Goal: Task Accomplishment & Management: Complete application form

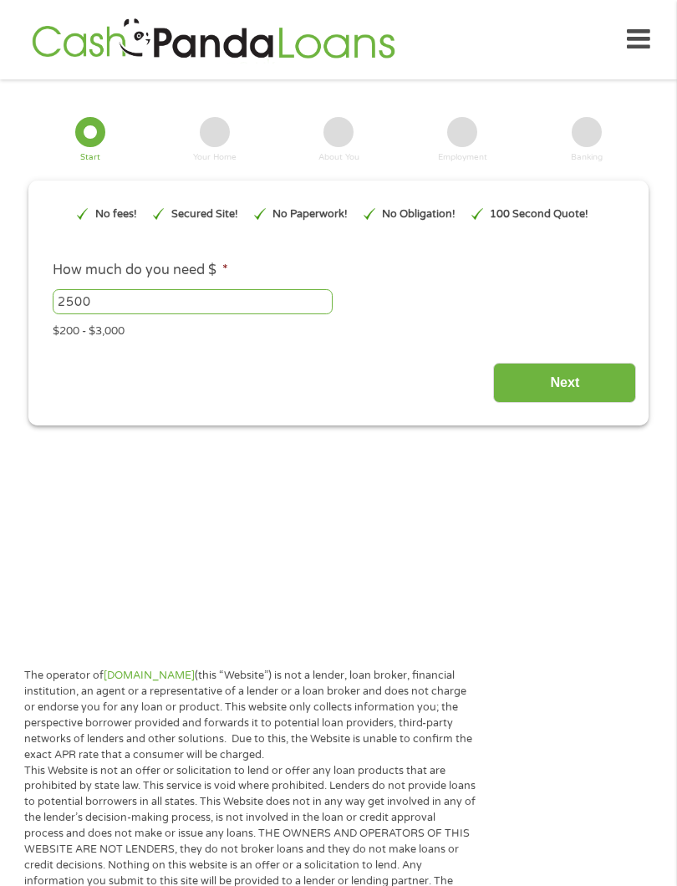
type input "EAIaIQobChMIjbiLtuLdjwMVpvfjBx0f7CjvEAAYAiAAEgJO-fD_BwE"
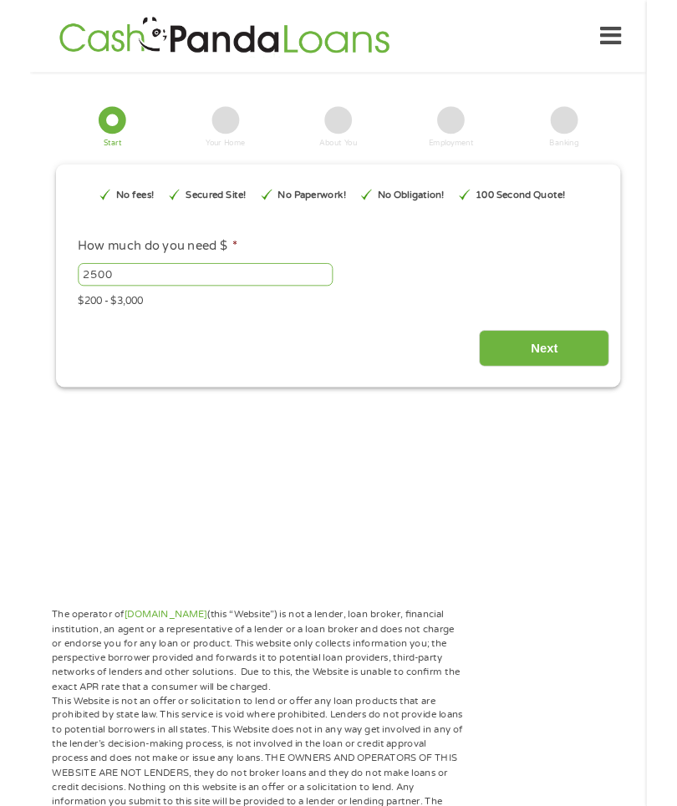
scroll to position [7, 7]
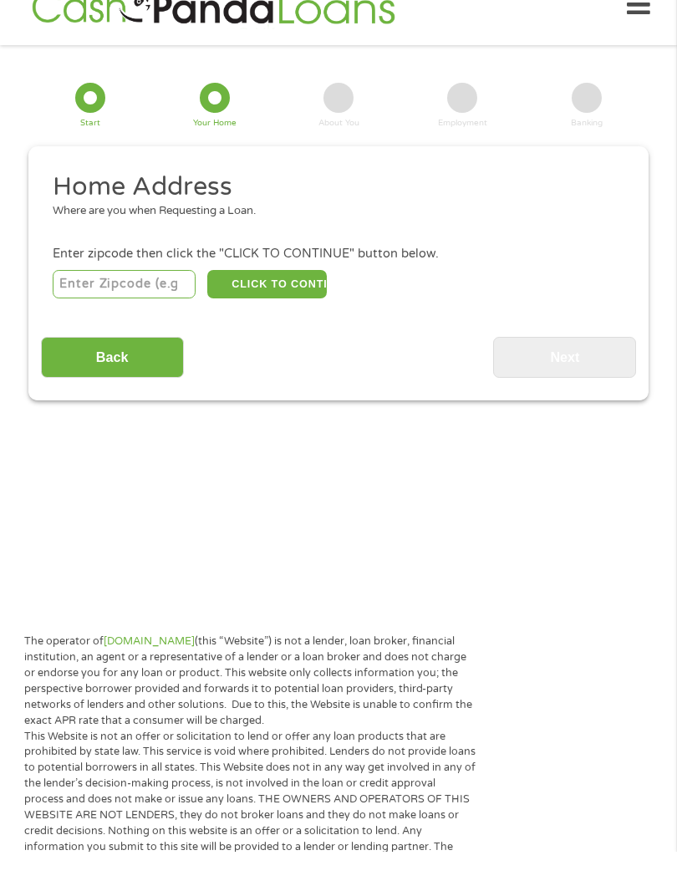
click at [157, 304] on input "number" at bounding box center [124, 318] width 143 height 28
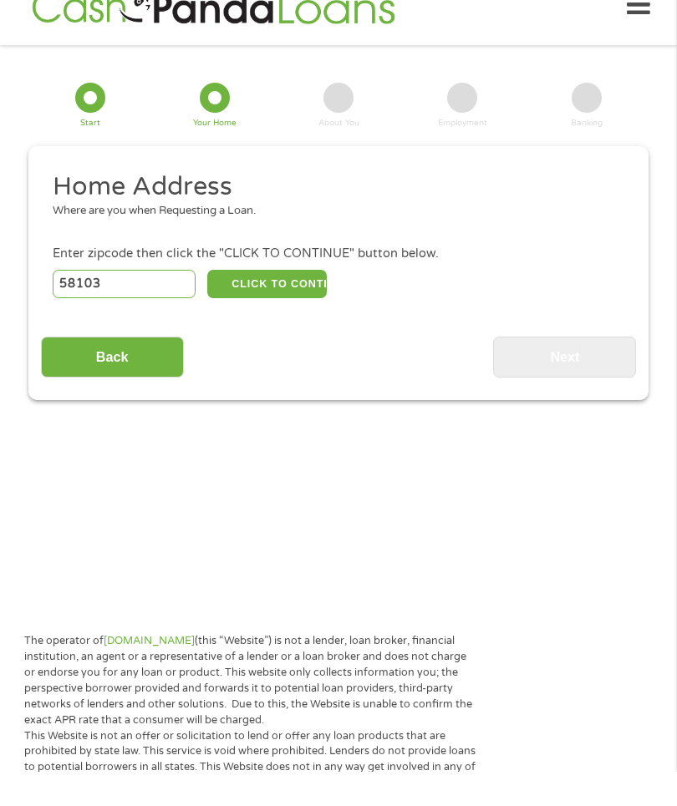
type input "58103"
click at [322, 304] on button "CLICK TO CONTINUE" at bounding box center [266, 318] width 119 height 28
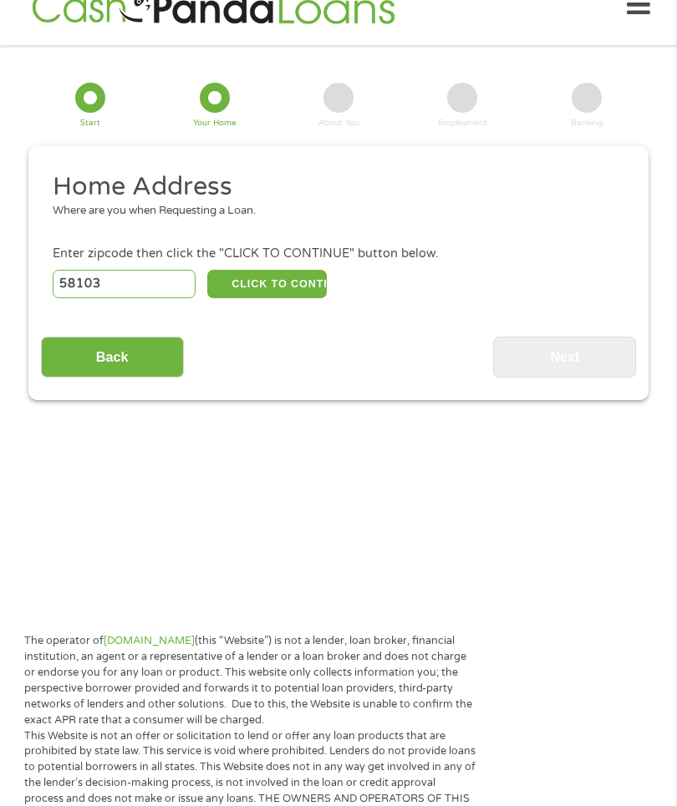
type input "58103"
type input "Fargo"
select select "[US_STATE]"
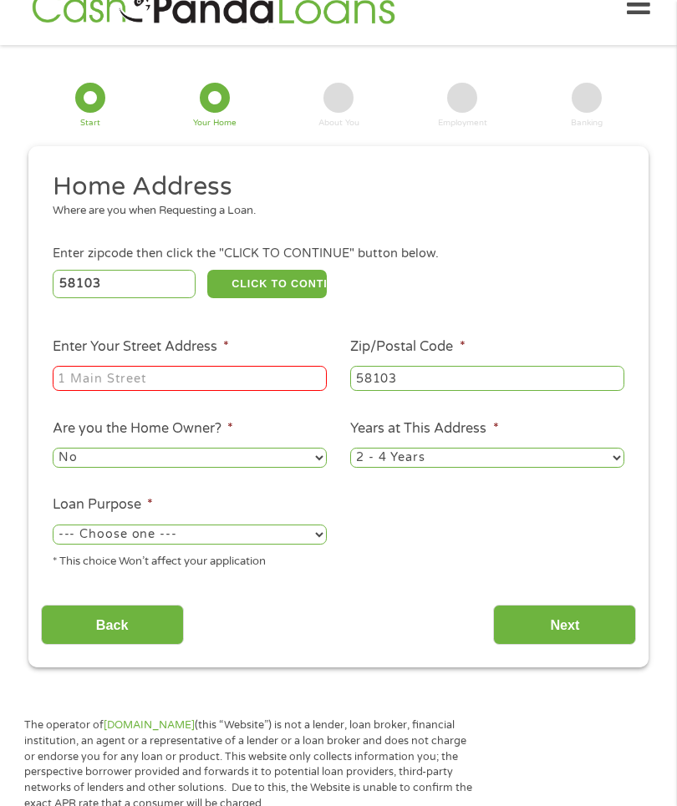
click at [93, 385] on input "Enter Your Street Address *" at bounding box center [190, 378] width 274 height 25
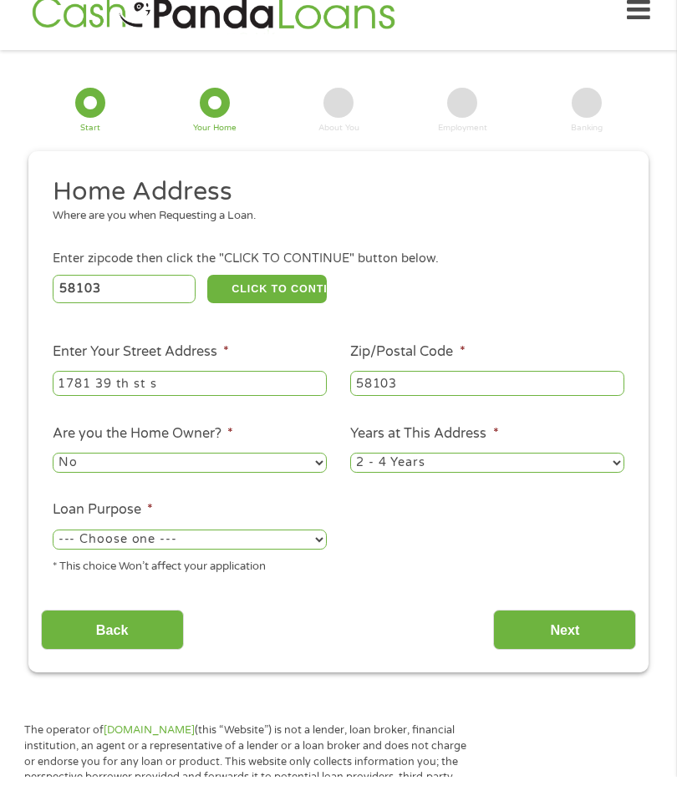
type input "1781 39 th st s"
click at [313, 490] on select "No Yes" at bounding box center [190, 492] width 274 height 20
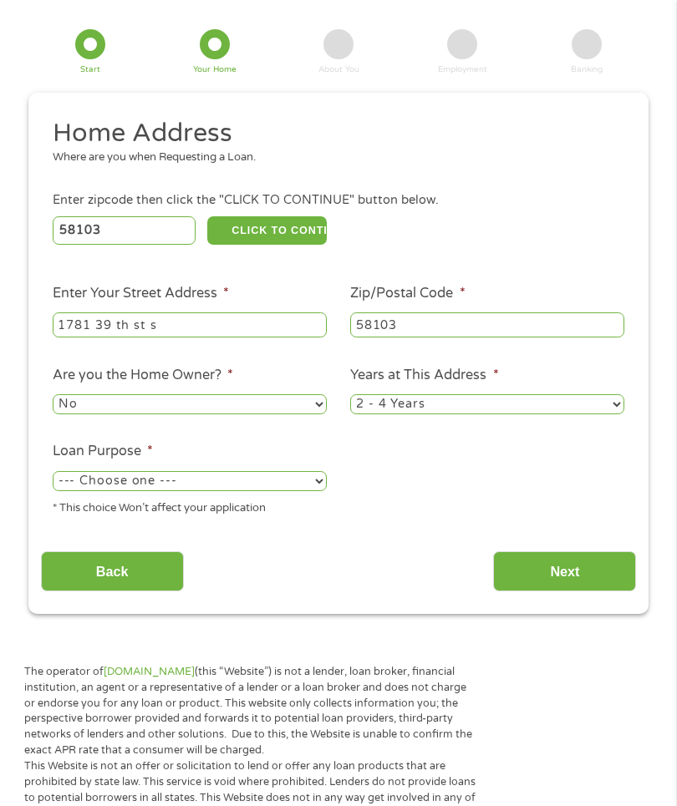
click at [324, 492] on select "--- Choose one --- Pay Bills Debt Consolidation Home Improvement Major Purchase…" at bounding box center [190, 482] width 274 height 20
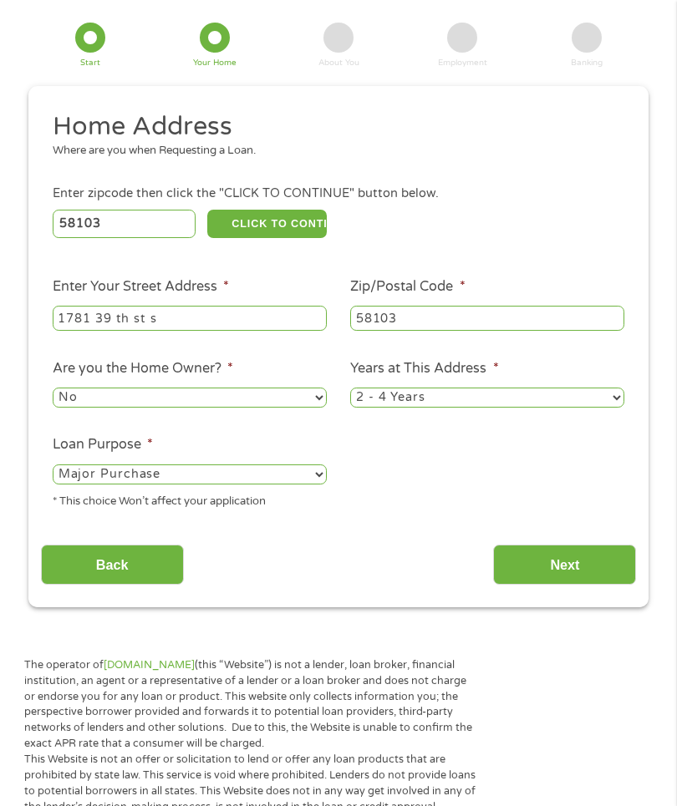
click at [318, 485] on select "--- Choose one --- Pay Bills Debt Consolidation Home Improvement Major Purchase…" at bounding box center [190, 475] width 274 height 20
select select "paybills"
click at [585, 586] on input "Next" at bounding box center [564, 565] width 143 height 41
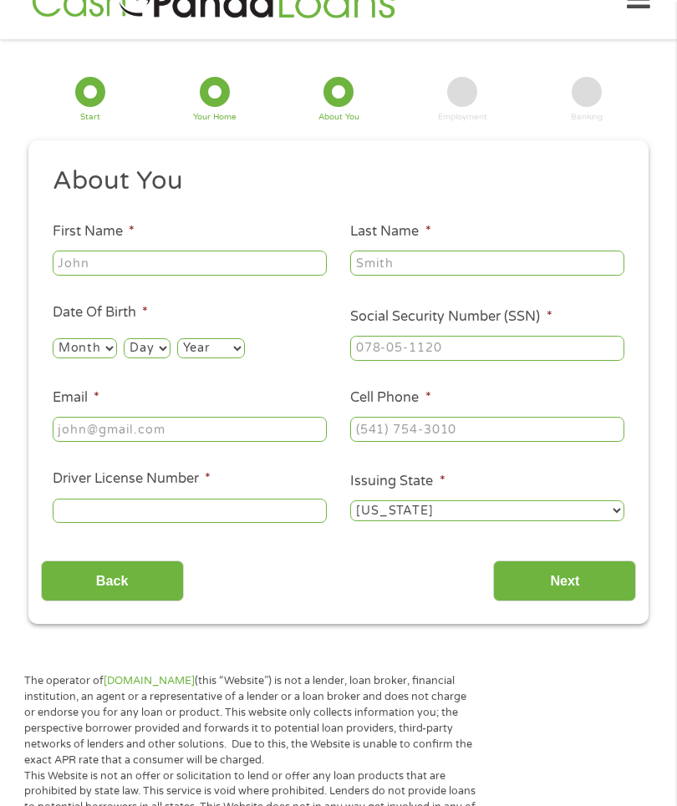
scroll to position [34, 0]
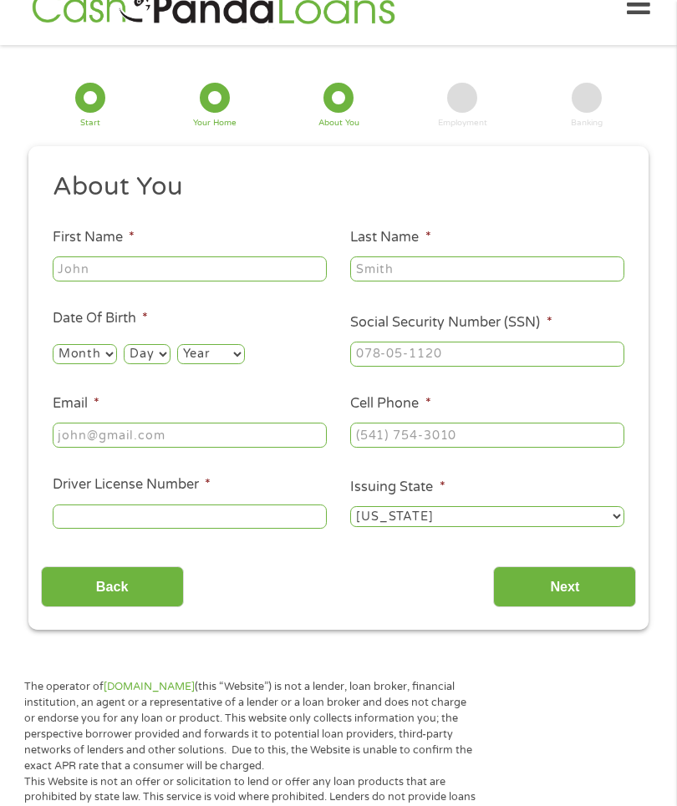
click at [229, 282] on input "First Name *" at bounding box center [190, 269] width 274 height 25
type input "[PERSON_NAME]"
click at [465, 282] on input "Last Name *" at bounding box center [487, 269] width 274 height 25
type input "Nordstrom"
click at [117, 364] on select "Month 1 2 3 4 5 6 7 8 9 10 11 12" at bounding box center [85, 354] width 64 height 20
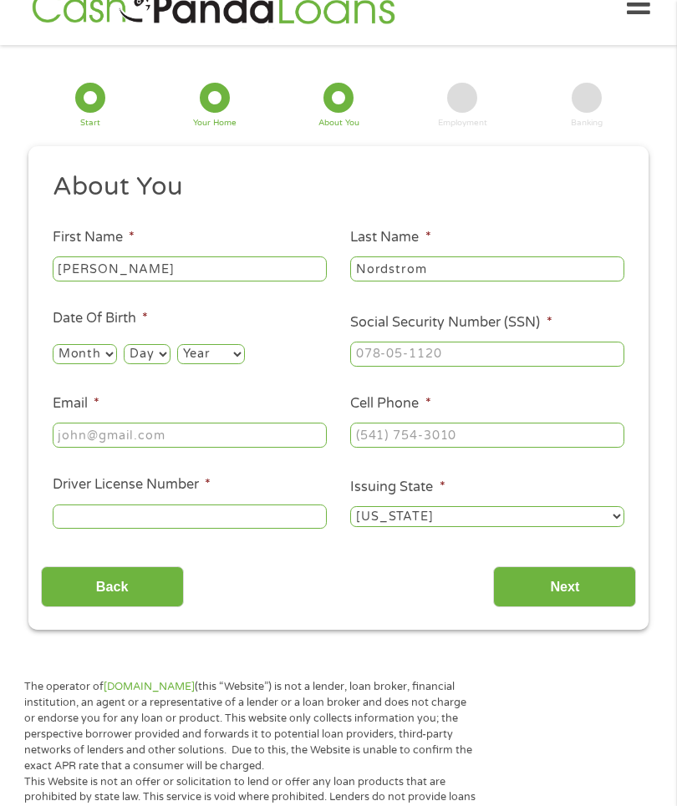
select select "9"
click at [170, 364] on select "Day 1 2 3 4 5 6 7 8 9 10 11 12 13 14 15 16 17 18 19 20 21 22 23 24 25 26 27 28 …" at bounding box center [147, 354] width 46 height 20
select select "1"
click at [245, 359] on select "Year [DATE] 2006 2005 2004 2003 2002 2001 2000 1999 1998 1997 1996 1995 1994 19…" at bounding box center [211, 354] width 68 height 20
select select "1958"
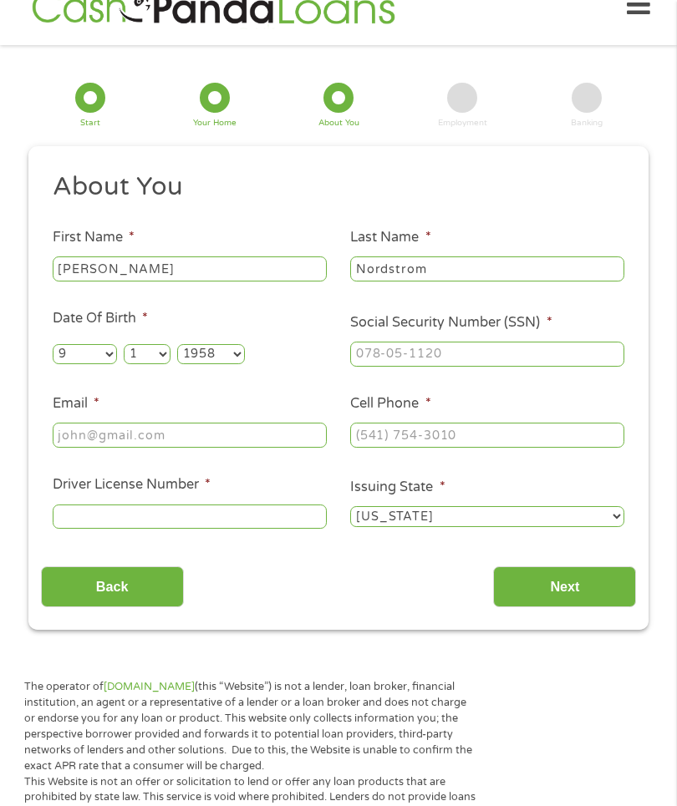
click at [193, 448] on input "Email *" at bounding box center [190, 435] width 274 height 25
type input "[EMAIL_ADDRESS][DOMAIN_NAME]"
click at [425, 367] on input "Social Security Number (SSN) *" at bounding box center [487, 354] width 274 height 25
type input "470-80-4388"
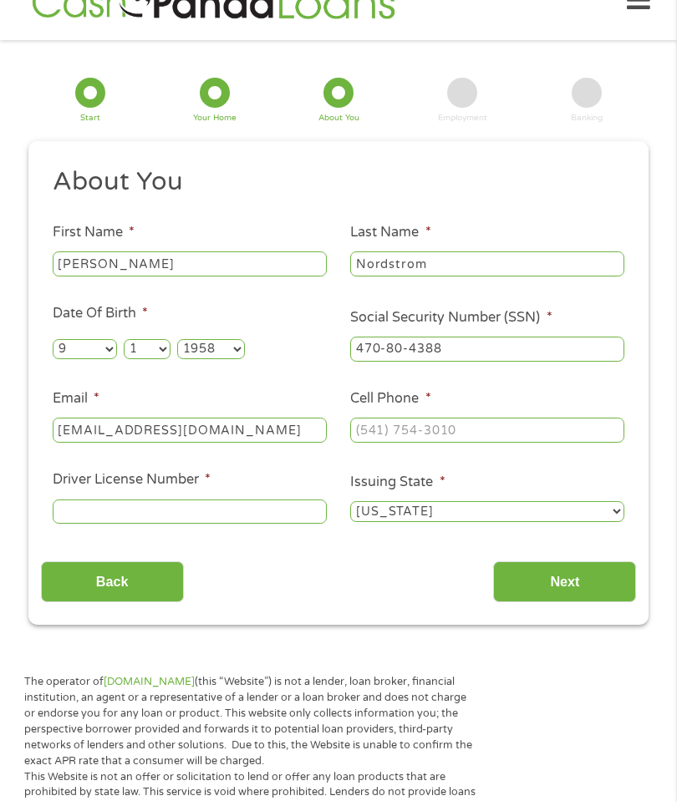
click at [520, 448] on input "Cell Phone *" at bounding box center [487, 435] width 274 height 25
type input "[PHONE_NUMBER]"
click at [271, 525] on input "Driver License Number *" at bounding box center [190, 517] width 274 height 25
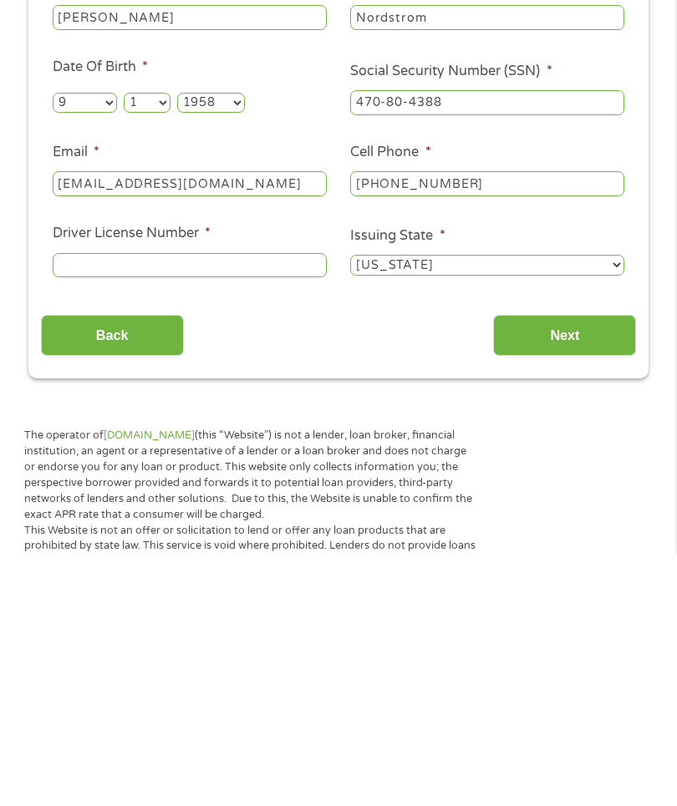
click at [184, 505] on input "Driver License Number *" at bounding box center [190, 517] width 274 height 25
type input "HAG588876"
click at [593, 567] on input "Next" at bounding box center [564, 587] width 143 height 41
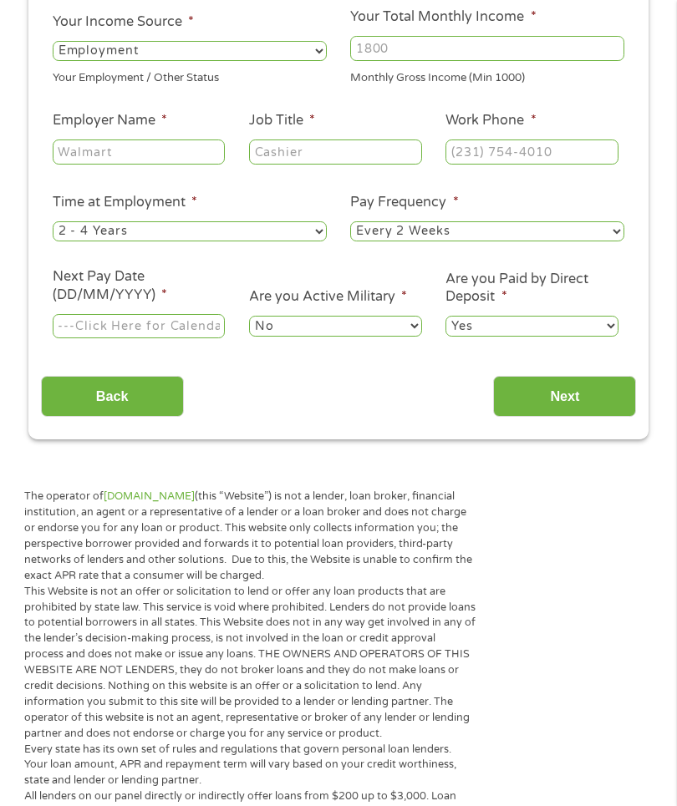
scroll to position [246, 0]
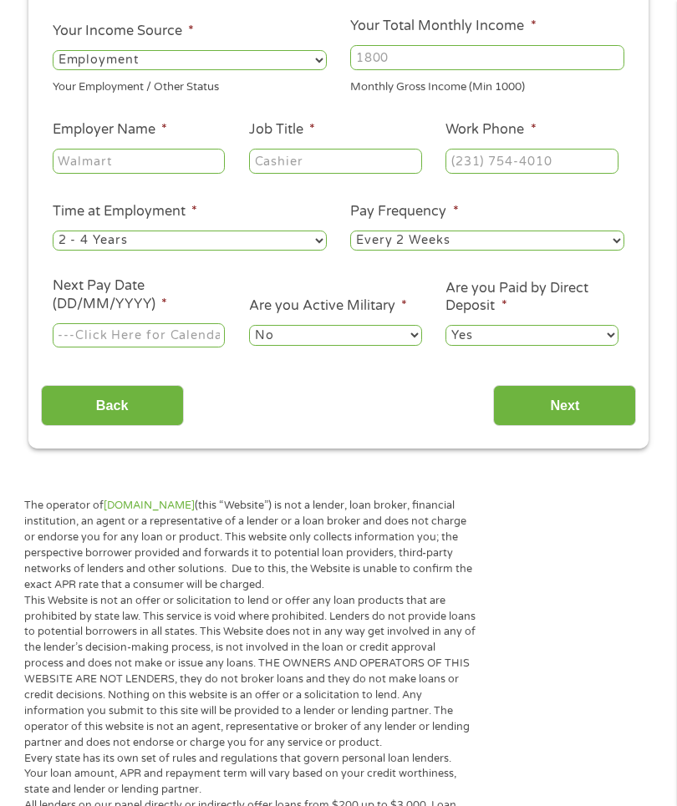
click at [170, 173] on input "Employer Name *" at bounding box center [139, 161] width 172 height 25
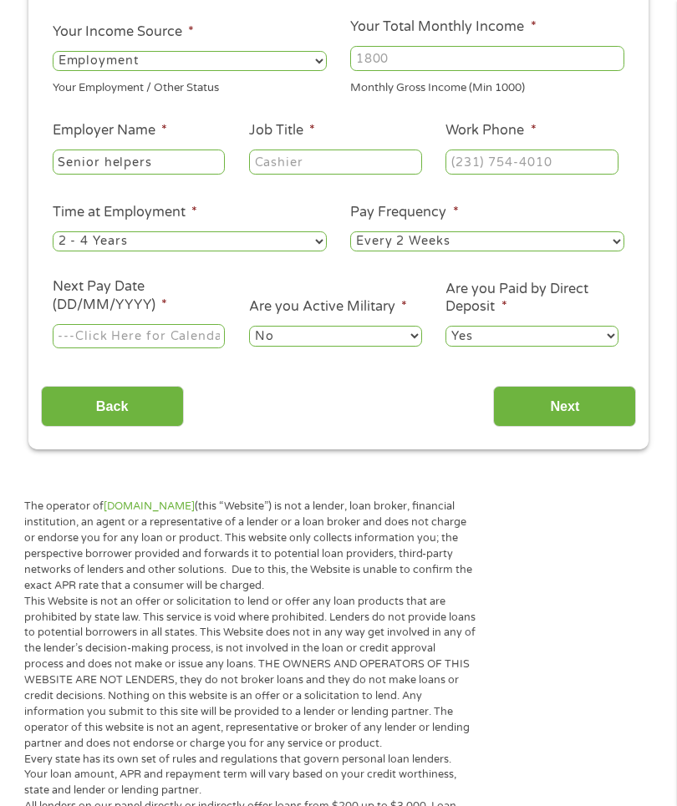
type input "Senior helpers"
click at [359, 175] on input "Job Title *" at bounding box center [335, 162] width 172 height 25
type input "Caregiver"
click at [588, 175] on input "Work Phone *" at bounding box center [531, 162] width 172 height 25
type input "[PHONE_NUMBER]"
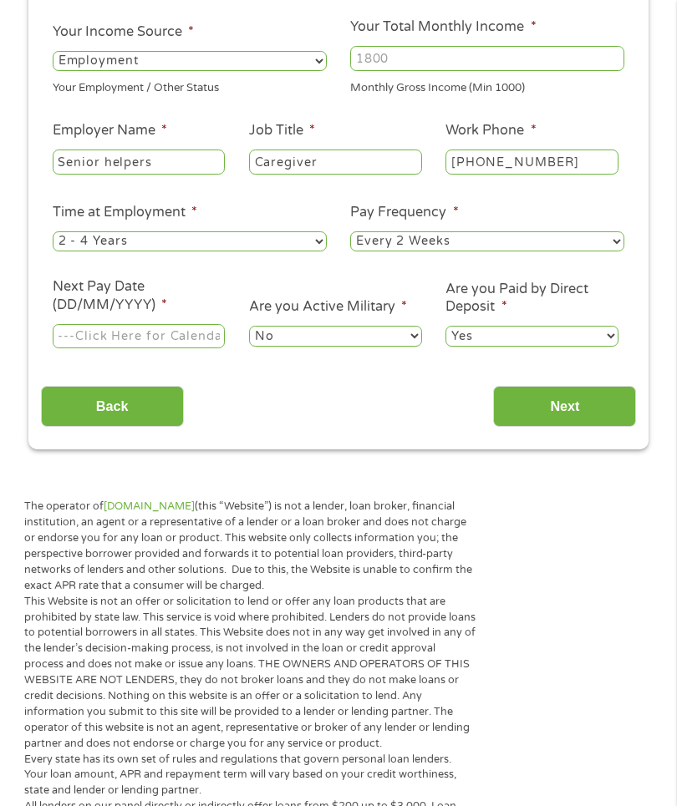
click at [612, 252] on select "--- Choose one --- Every 2 Weeks Every Week Monthly Semi-Monthly" at bounding box center [487, 241] width 274 height 20
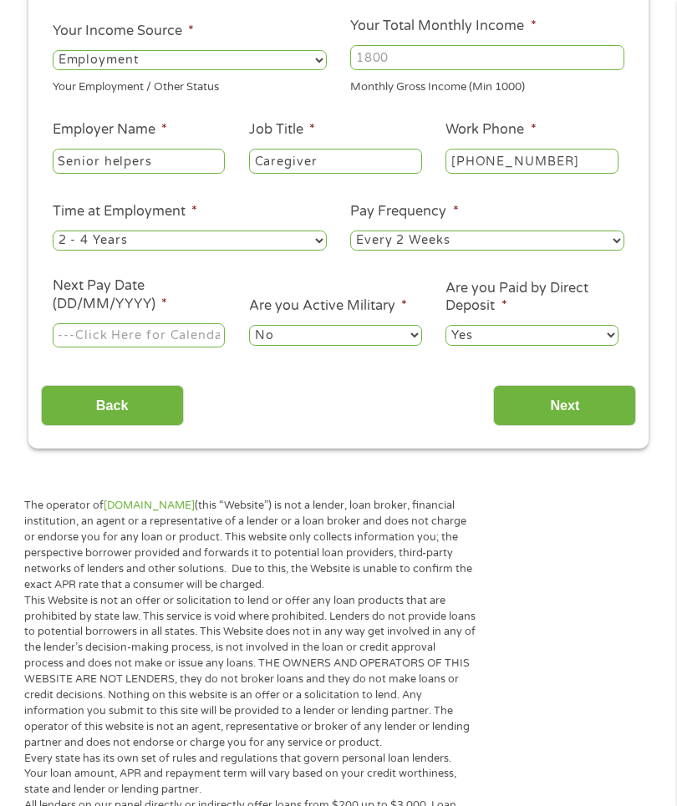
select select "monthly"
click at [312, 251] on select "--- Choose one --- 1 Year or less 1 - 2 Years 2 - 4 Years Over 4 Years" at bounding box center [190, 241] width 274 height 20
select select "24months"
click at [207, 348] on input "Next Pay Date (DD/MM/YYYY) *" at bounding box center [139, 335] width 172 height 25
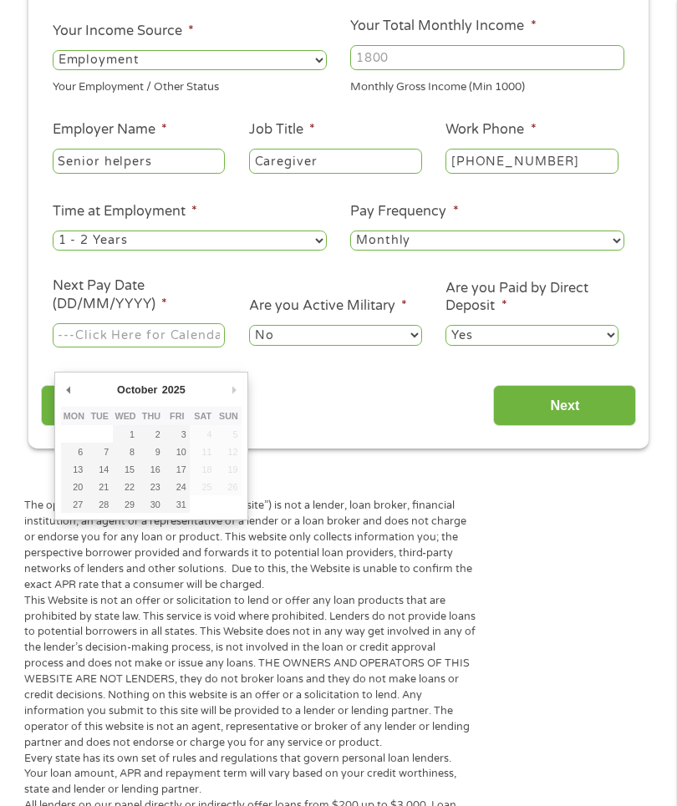
type input "[DATE]"
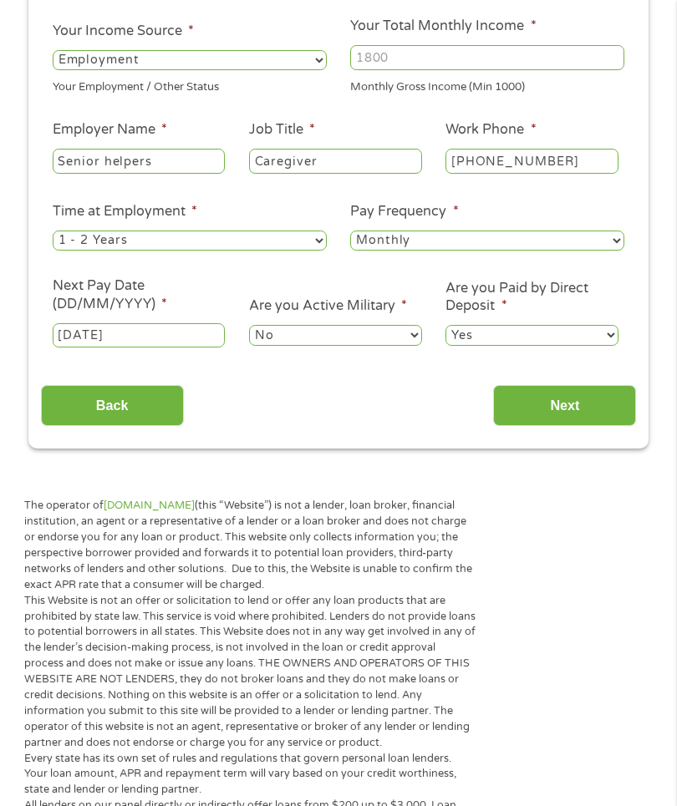
click at [582, 426] on input "Next" at bounding box center [564, 405] width 143 height 41
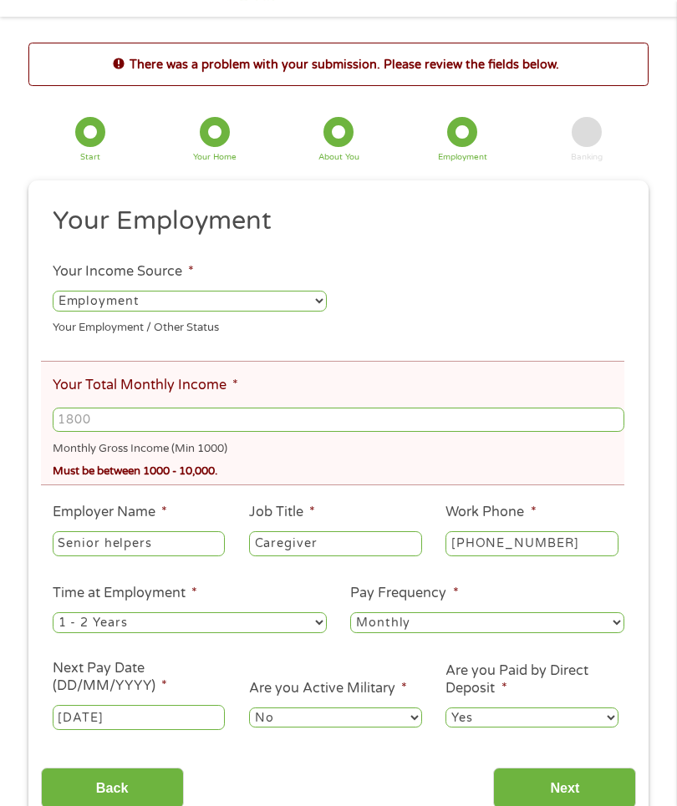
scroll to position [71, 0]
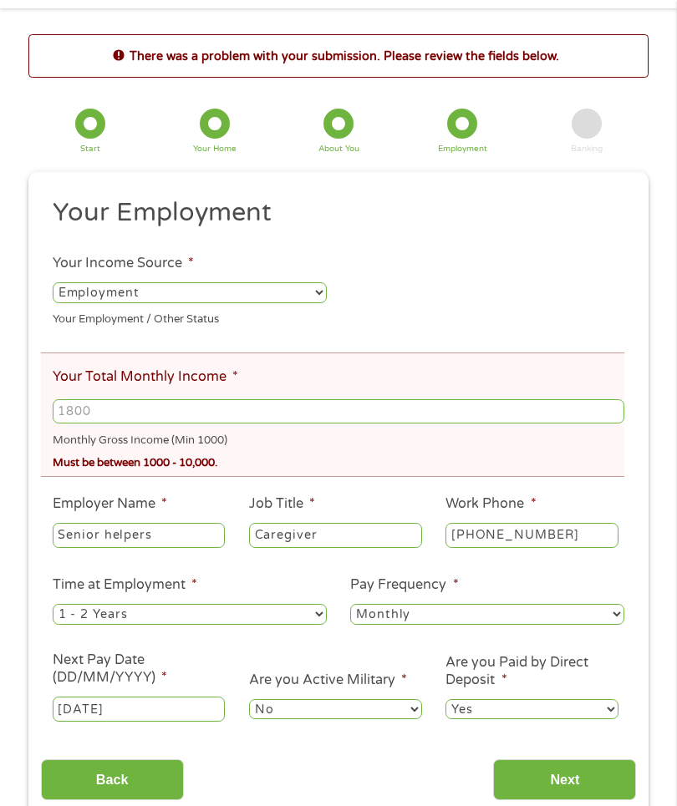
click at [127, 425] on input "Your Total Monthly Income *" at bounding box center [339, 411] width 572 height 25
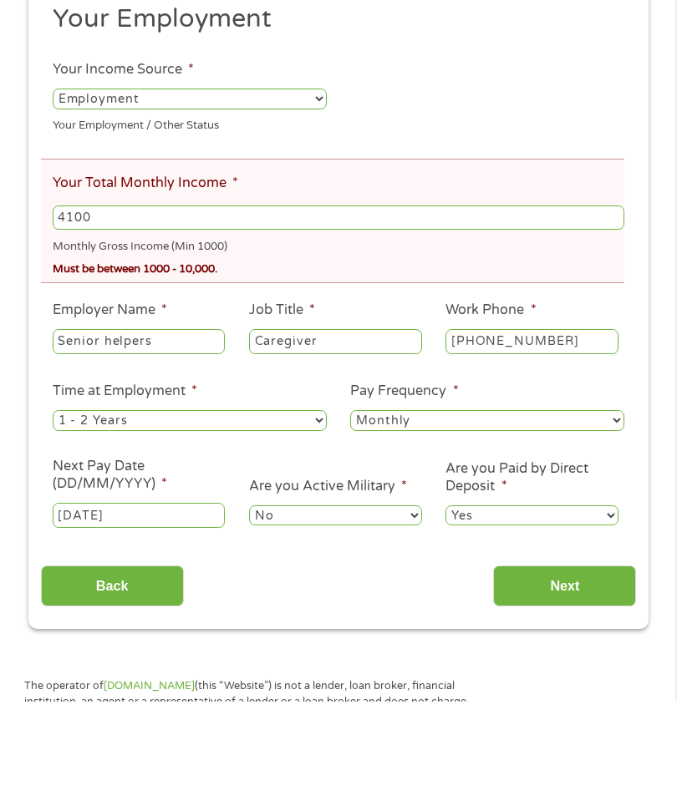
scroll to position [161, 0]
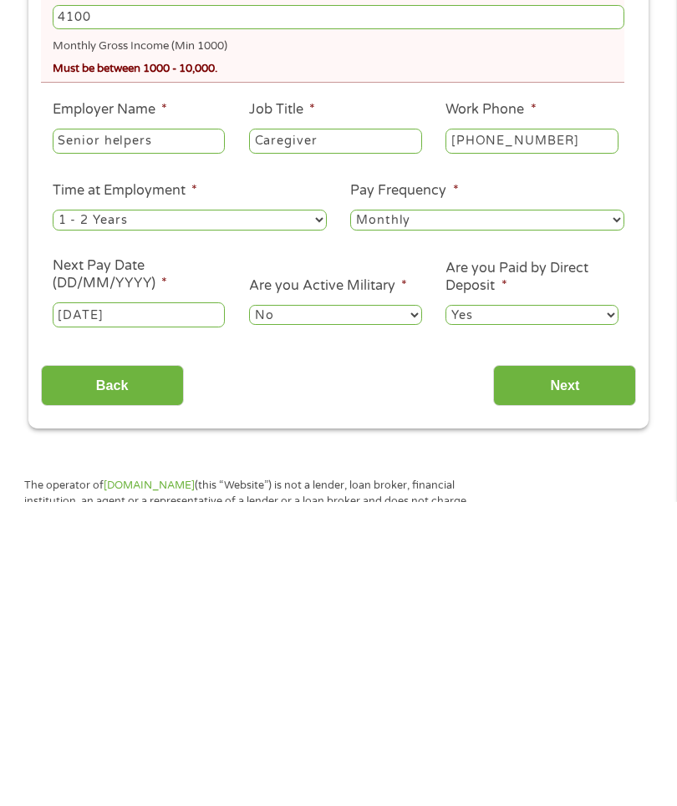
type input "4100"
click at [593, 669] on input "Next" at bounding box center [564, 689] width 143 height 41
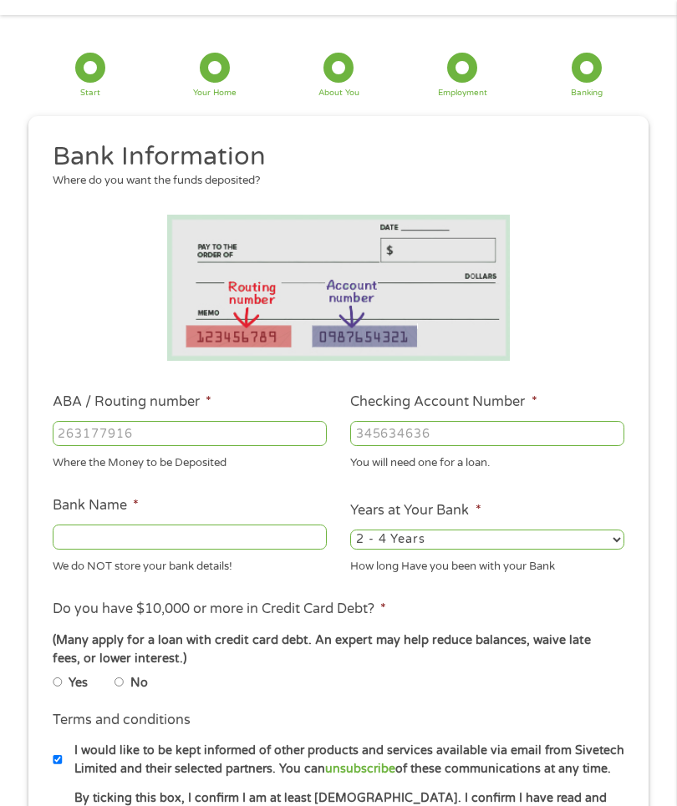
scroll to position [34, 0]
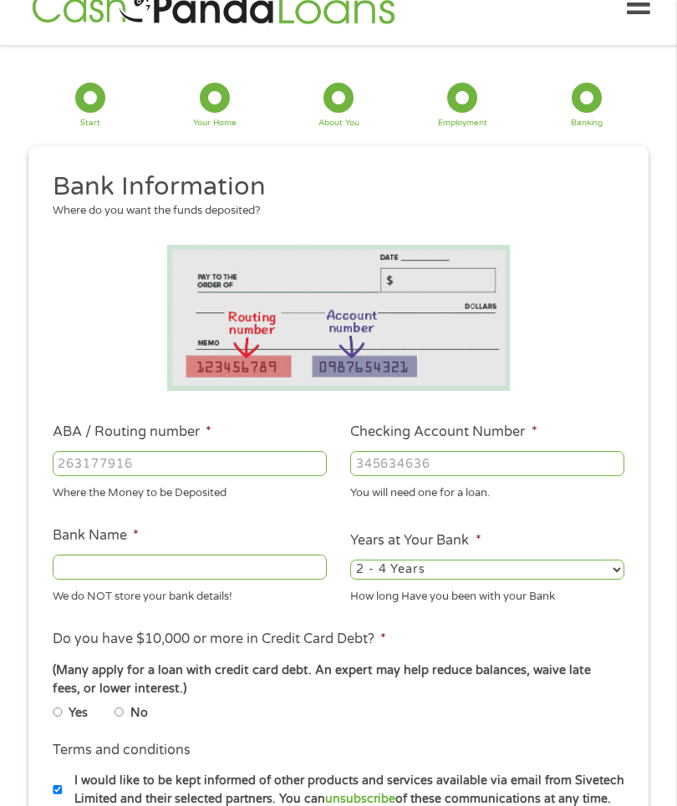
click at [242, 472] on input "ABA / Routing number *" at bounding box center [190, 463] width 274 height 25
type input "091300023"
type input "US BANK NA"
type input "091300023"
click at [472, 472] on input "Checking Account Number *" at bounding box center [487, 463] width 274 height 25
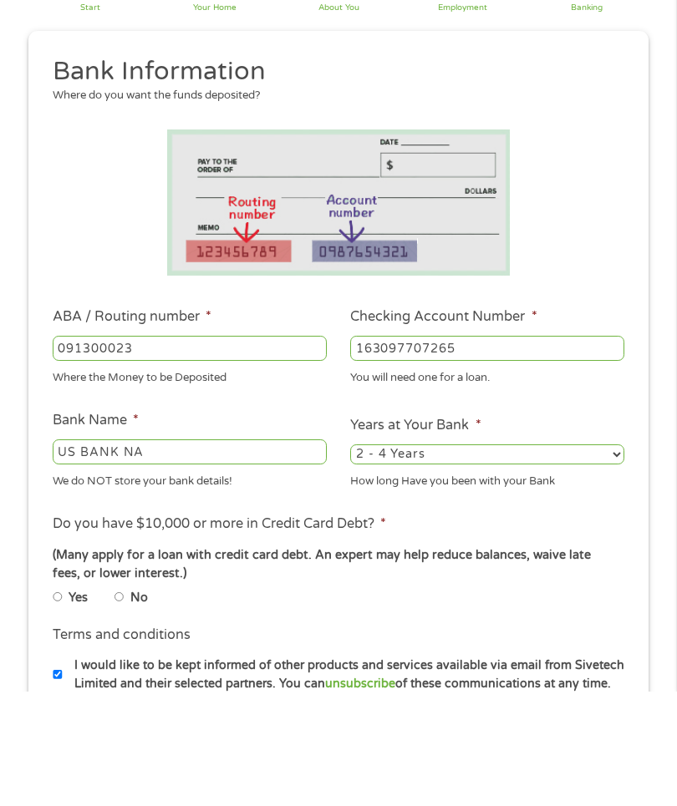
type input "163097707265"
click at [613, 560] on select "2 - 4 Years 6 - 12 Months 1 - 2 Years Over 4 Years" at bounding box center [487, 570] width 274 height 20
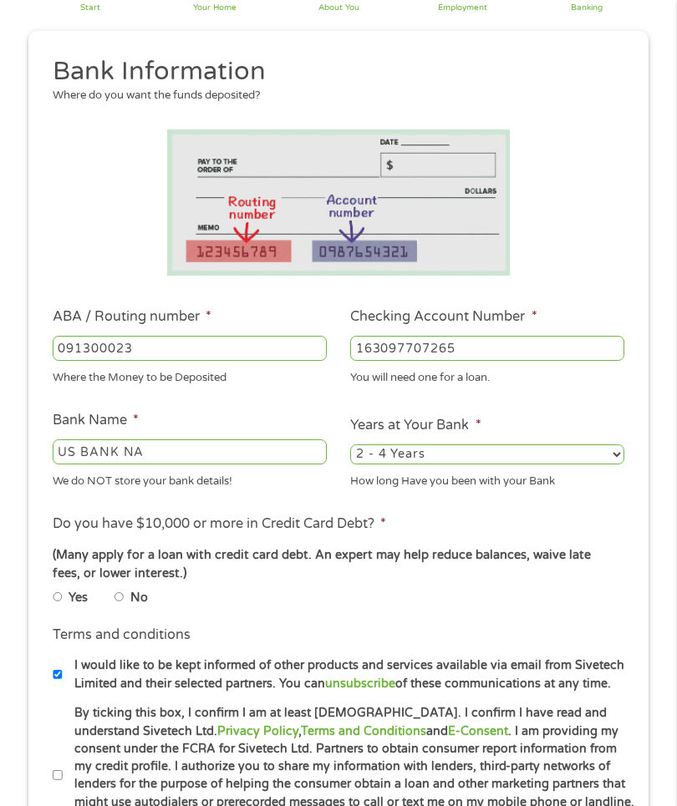
select select "60months"
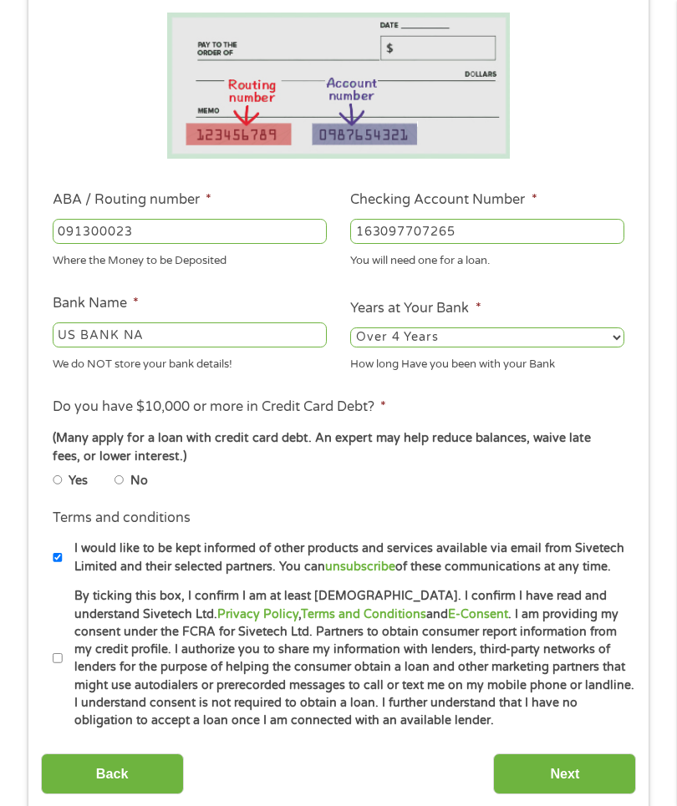
scroll to position [268, 0]
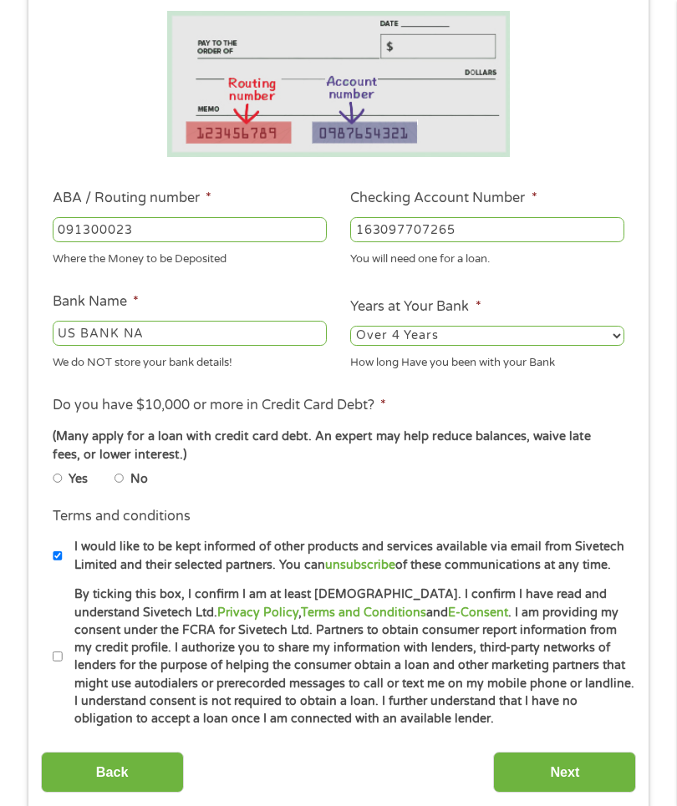
click at [125, 484] on input "No" at bounding box center [119, 479] width 10 height 10
radio input "true"
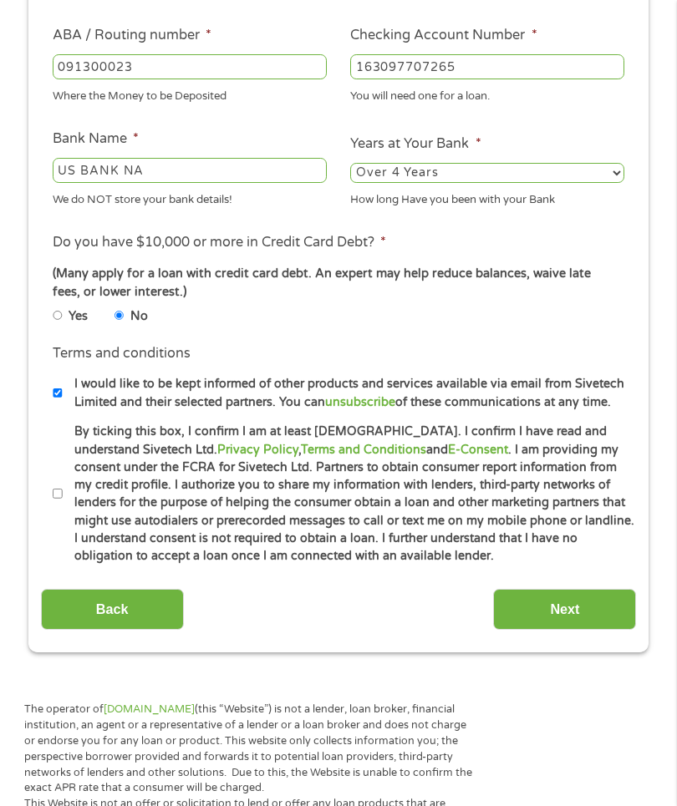
scroll to position [438, 0]
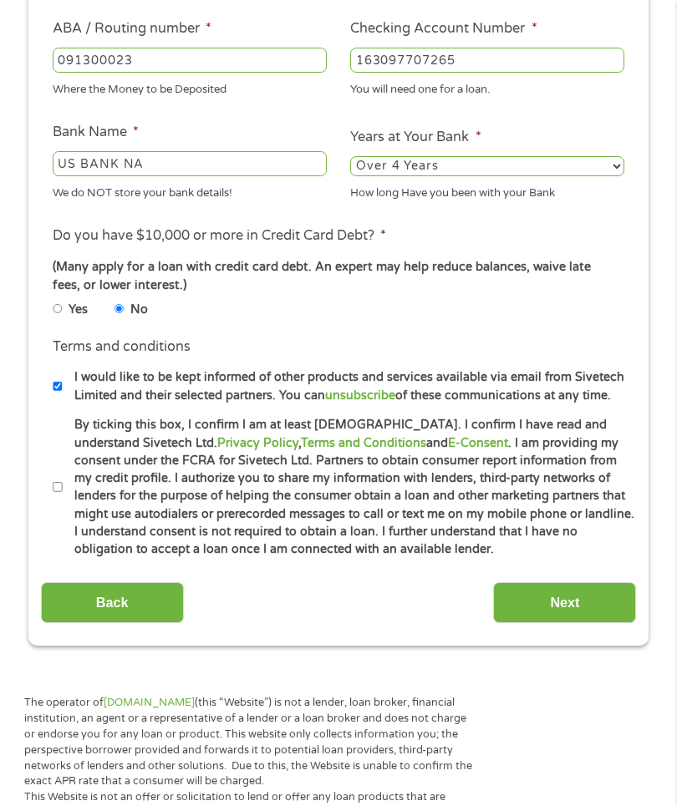
click at [55, 492] on input "By ticking this box, I confirm I am at least [DEMOGRAPHIC_DATA]. I confirm I ha…" at bounding box center [58, 487] width 10 height 10
checkbox input "true"
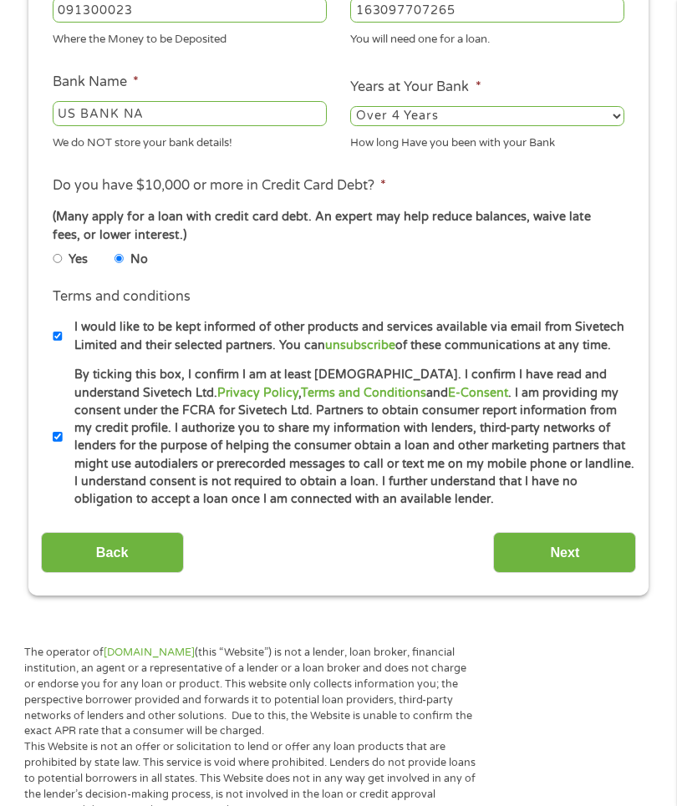
scroll to position [498, 0]
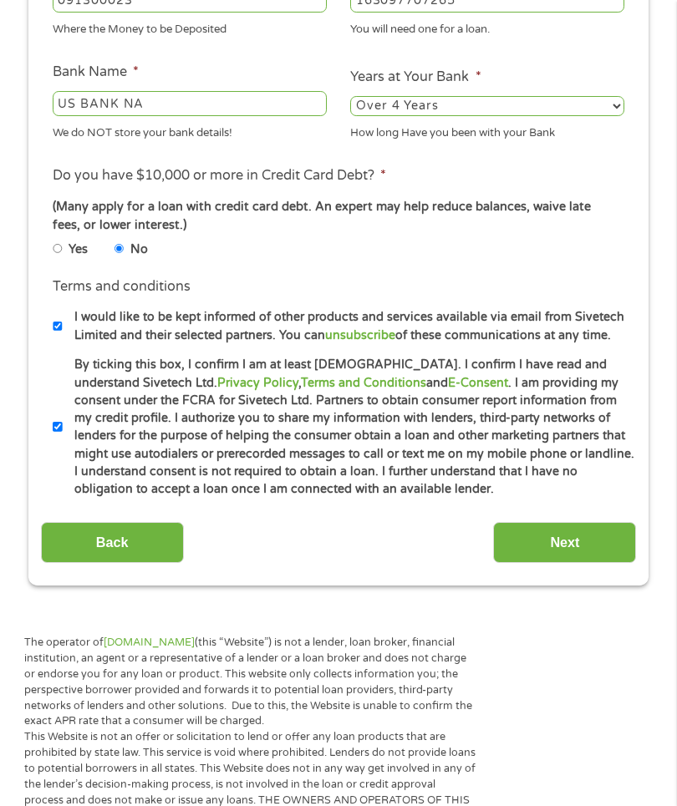
click at [566, 563] on input "Next" at bounding box center [564, 542] width 143 height 41
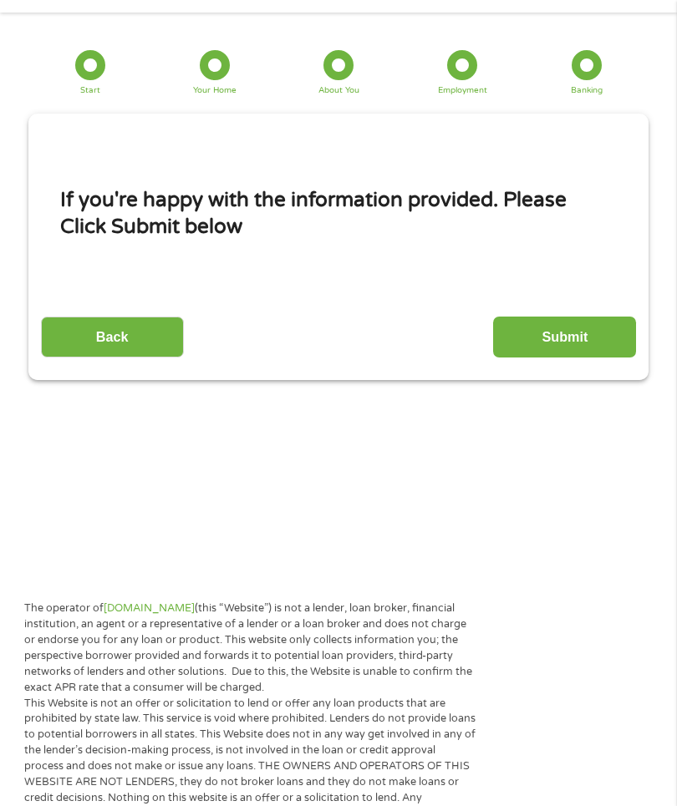
scroll to position [34, 0]
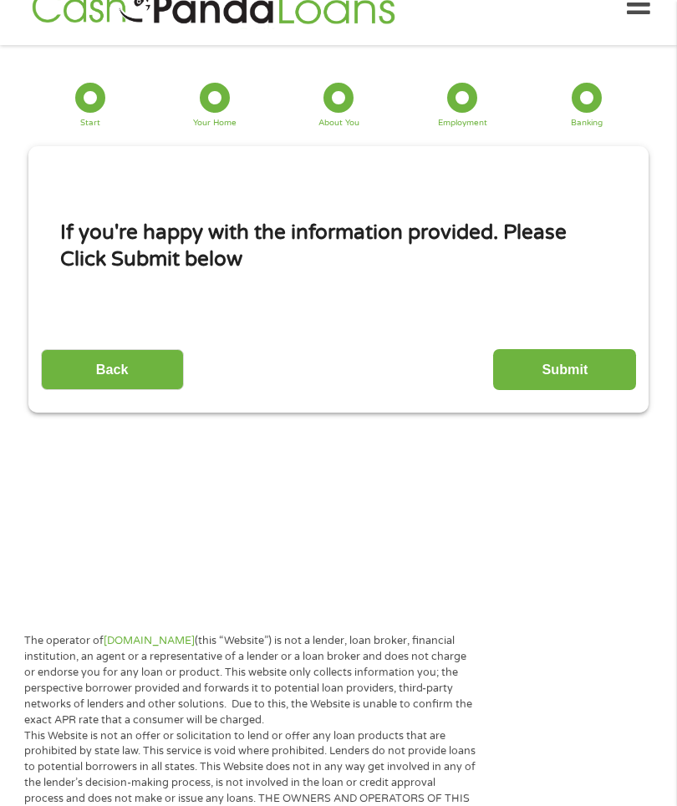
click at [591, 390] on input "Submit" at bounding box center [564, 369] width 143 height 41
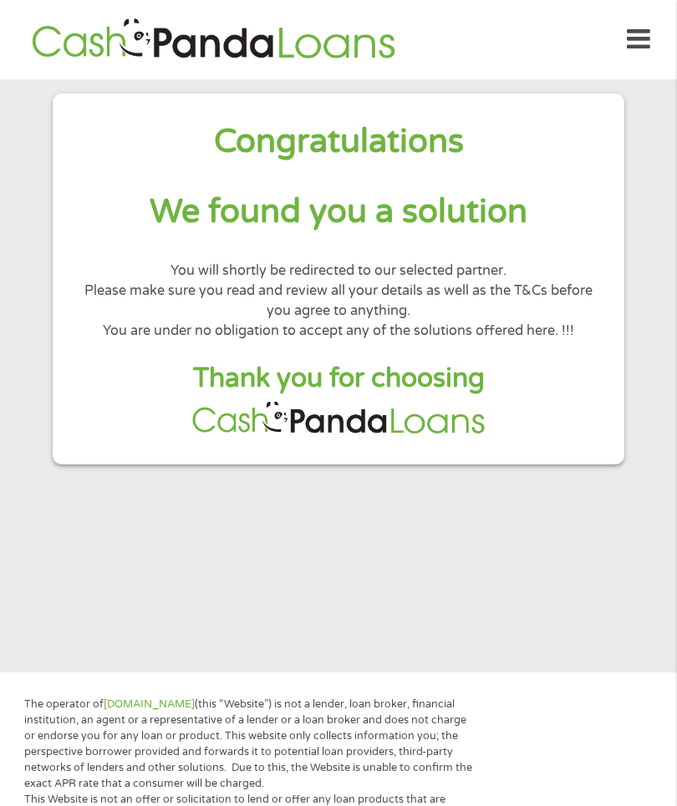
scroll to position [63, 0]
